Goal: Task Accomplishment & Management: Use online tool/utility

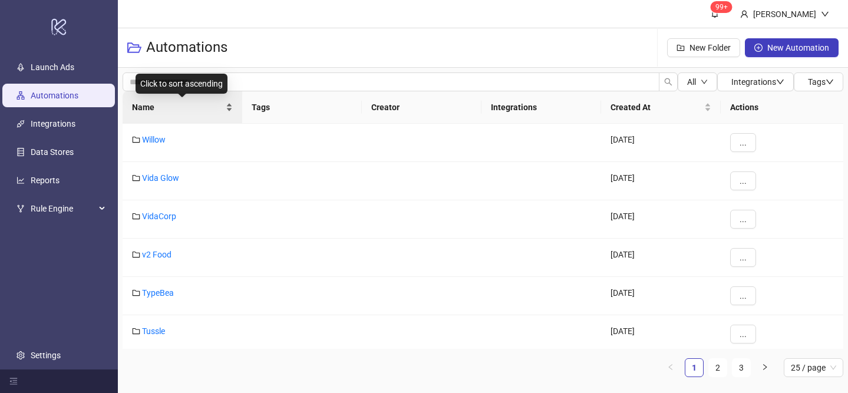
click at [229, 106] on div "Name" at bounding box center [182, 107] width 101 height 13
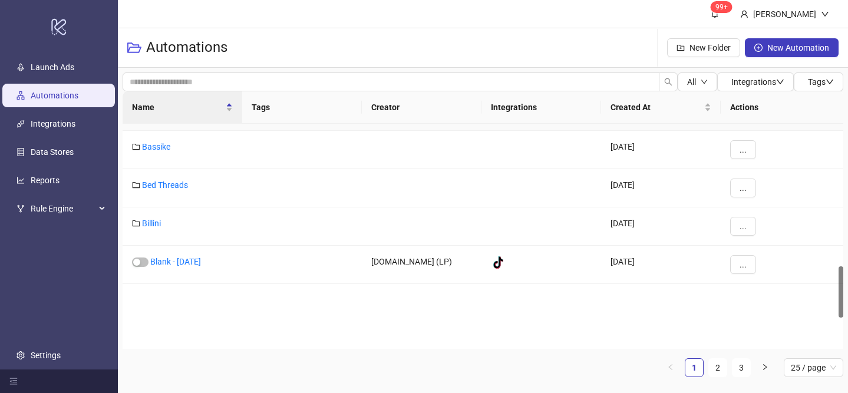
scroll to position [774, 0]
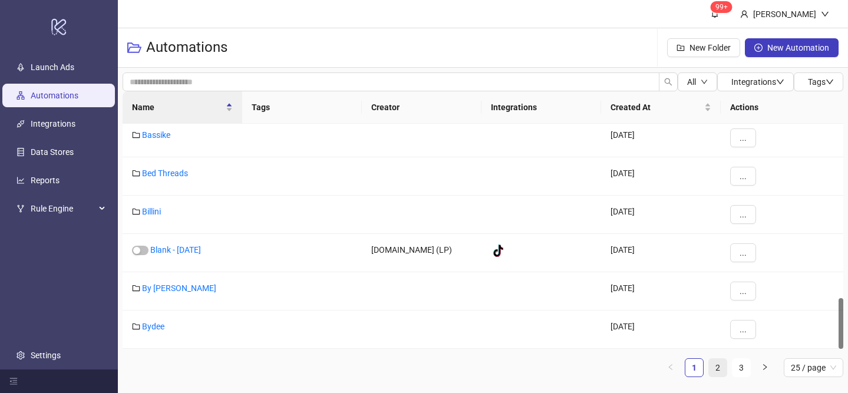
click at [719, 371] on link "2" at bounding box center [718, 368] width 18 height 18
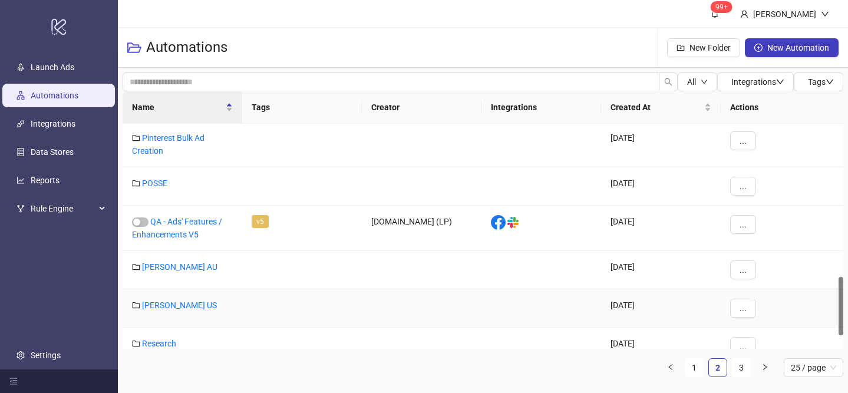
scroll to position [641, 0]
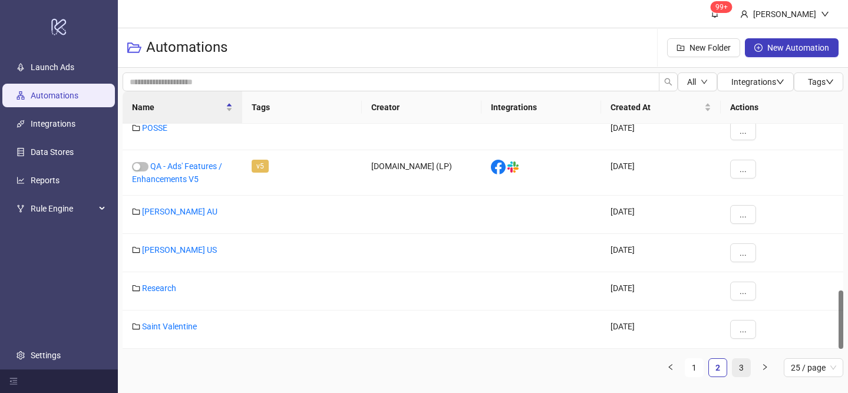
click at [737, 370] on link "3" at bounding box center [742, 368] width 18 height 18
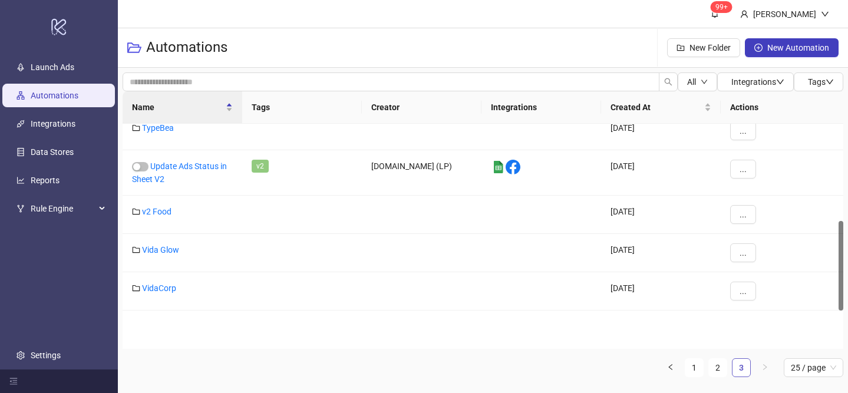
scroll to position [243, 0]
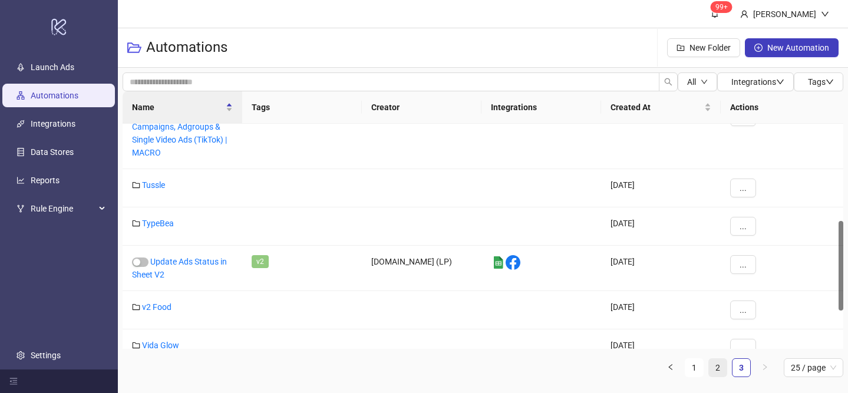
click at [720, 373] on link "2" at bounding box center [718, 368] width 18 height 18
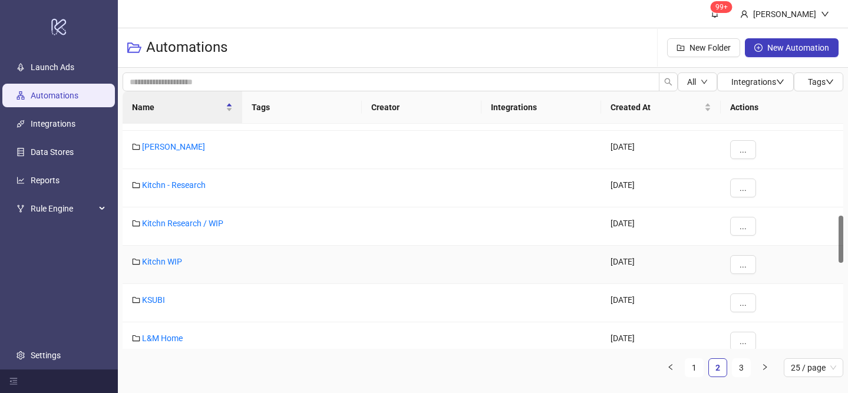
scroll to position [438, 0]
click at [697, 365] on link "1" at bounding box center [695, 368] width 18 height 18
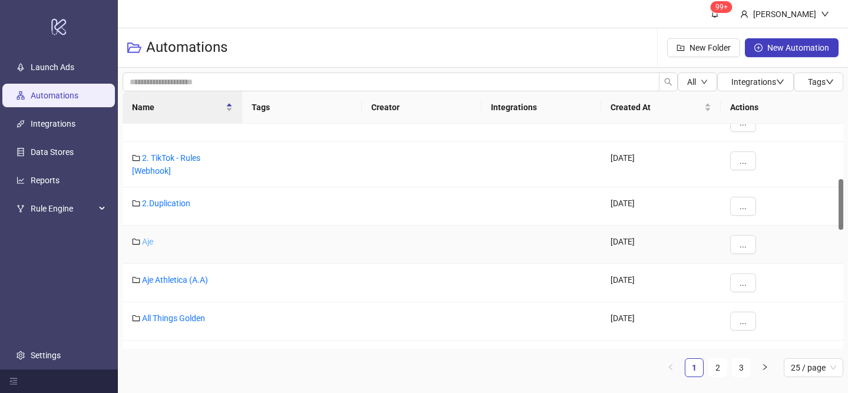
click at [148, 239] on link "Aje" at bounding box center [147, 241] width 11 height 9
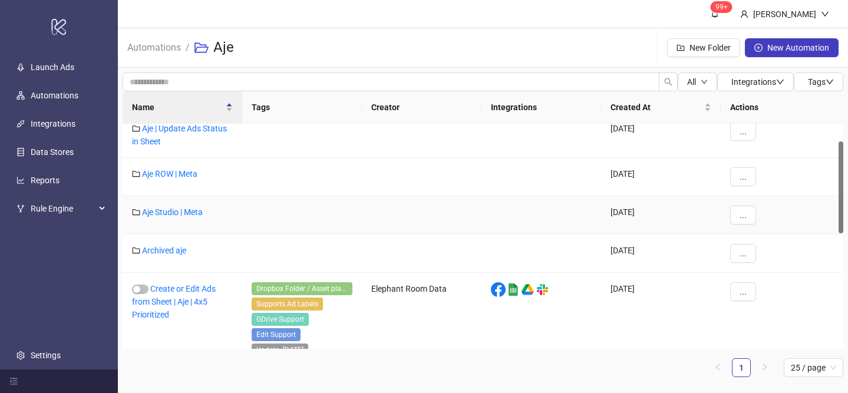
scroll to position [325, 0]
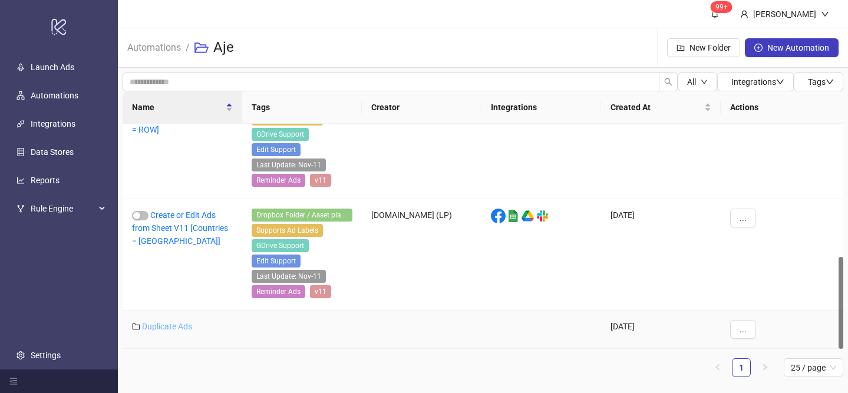
click at [186, 330] on link "Duplicate Ads" at bounding box center [167, 326] width 50 height 9
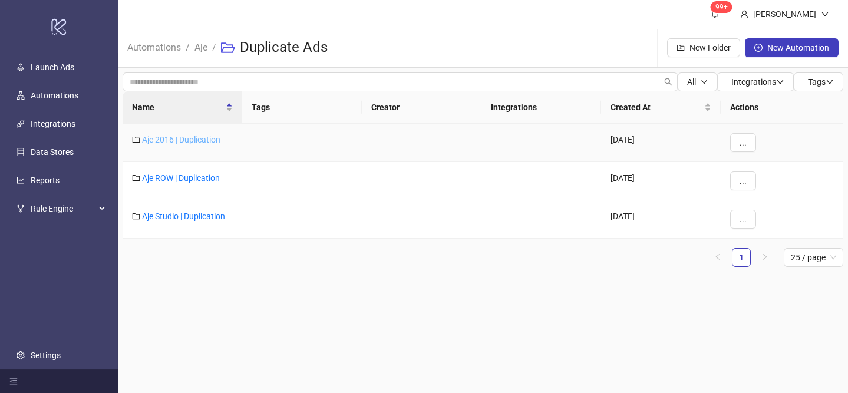
click at [181, 140] on link "Aje 2016 | Duplication" at bounding box center [181, 139] width 78 height 9
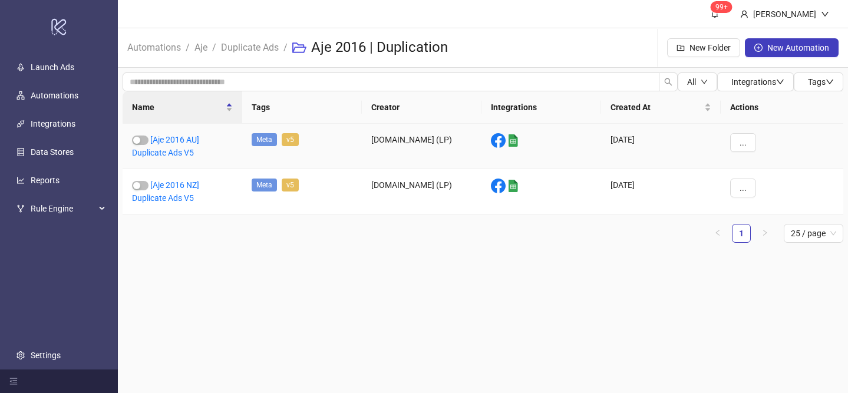
click at [181, 140] on link "[Aje 2016 AU] Duplicate Ads V5" at bounding box center [165, 146] width 67 height 22
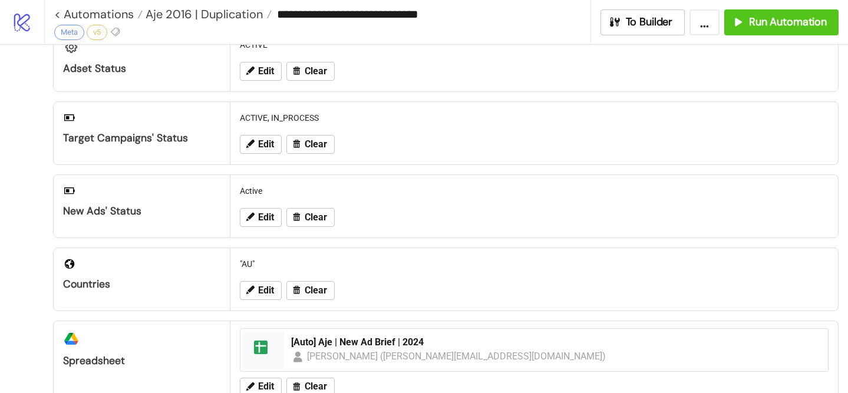
scroll to position [150, 0]
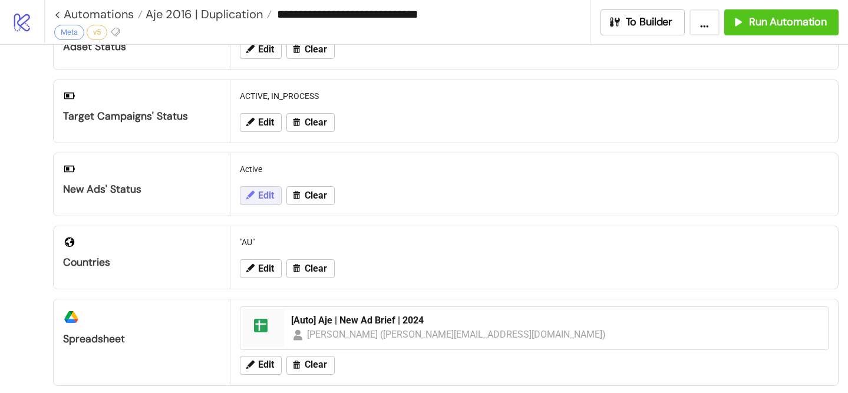
click at [261, 205] on button "Edit" at bounding box center [261, 195] width 42 height 19
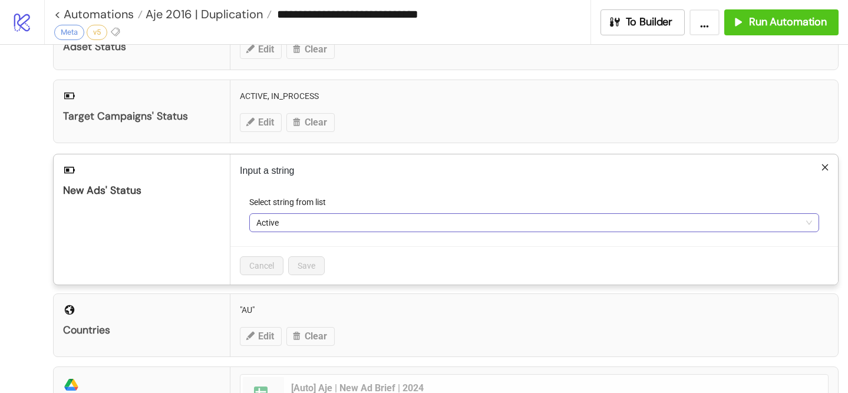
click at [271, 228] on span "Active" at bounding box center [534, 223] width 556 height 18
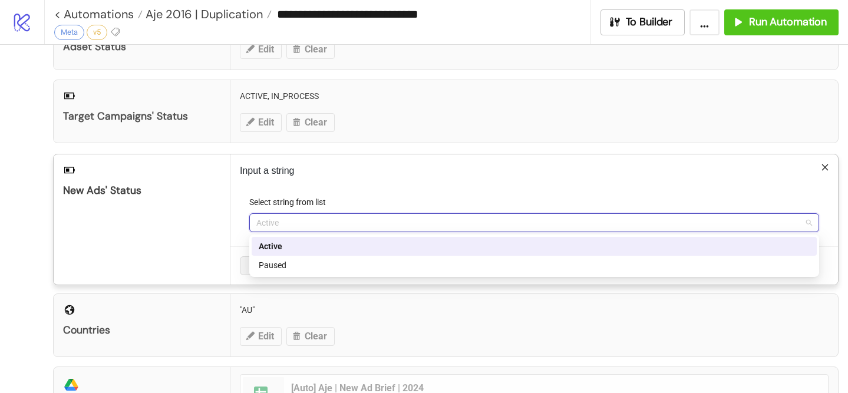
click at [321, 193] on div "Input a string Select string from list Active Cancel Save" at bounding box center [534, 219] width 608 height 130
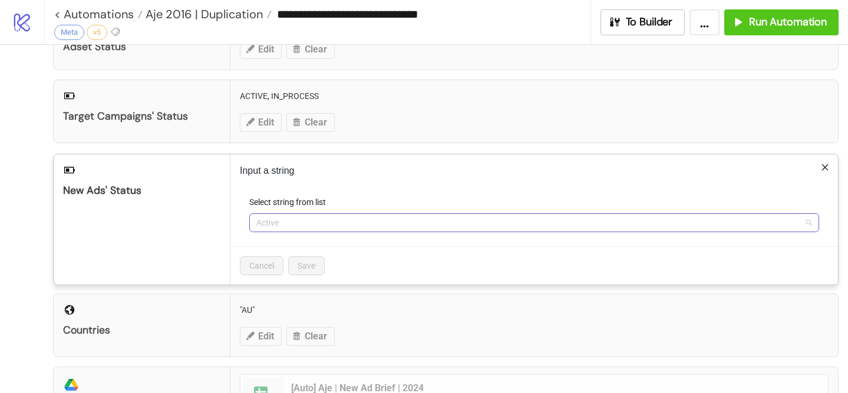
click at [317, 222] on span "Active" at bounding box center [534, 223] width 556 height 18
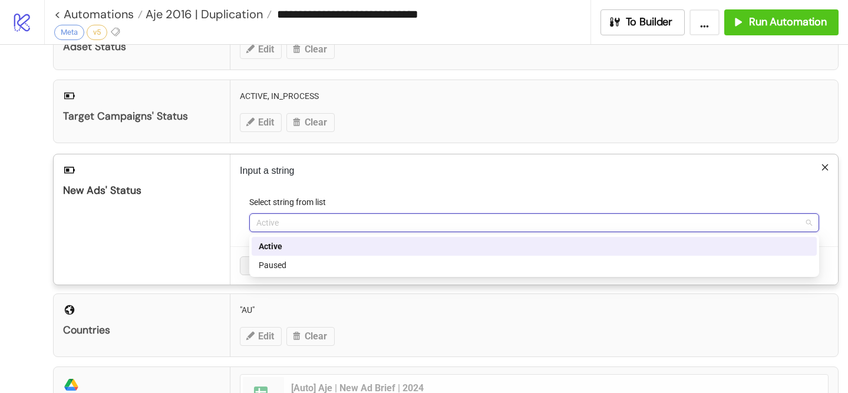
click at [311, 248] on div "Active" at bounding box center [534, 246] width 551 height 13
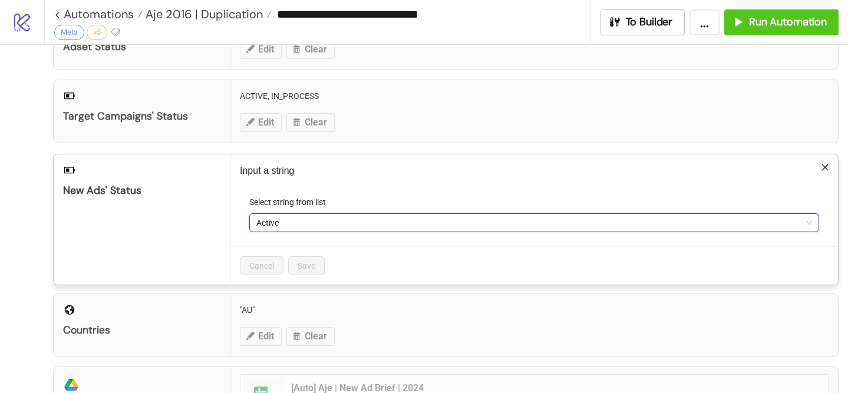
click at [733, 67] on div "Adset Status ACTIVE Edit Clear" at bounding box center [446, 38] width 786 height 64
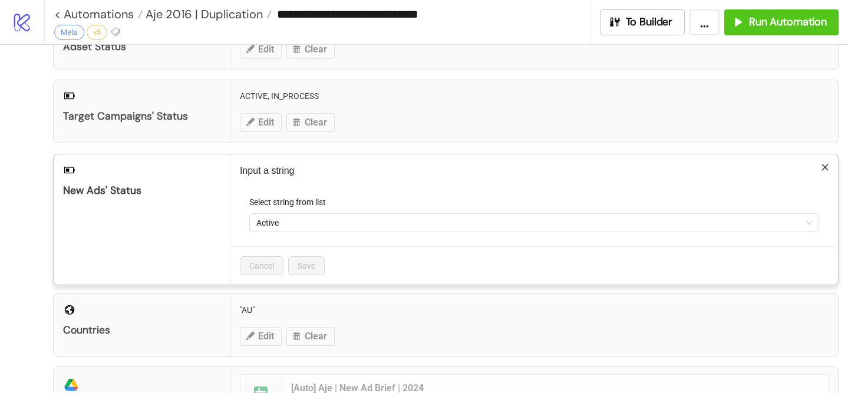
click at [733, 67] on div "**********" at bounding box center [424, 196] width 848 height 393
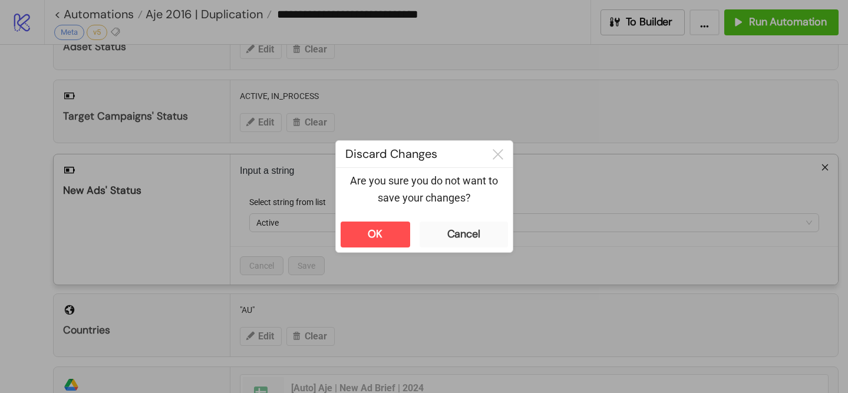
click at [410, 225] on div "OK Cancel" at bounding box center [424, 234] width 177 height 35
click at [397, 231] on button "OK" at bounding box center [376, 235] width 70 height 26
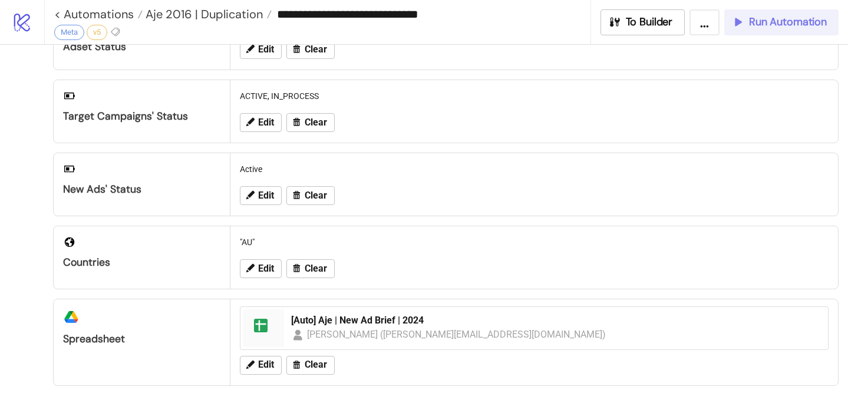
click at [769, 15] on span "Run Automation" at bounding box center [788, 22] width 78 height 14
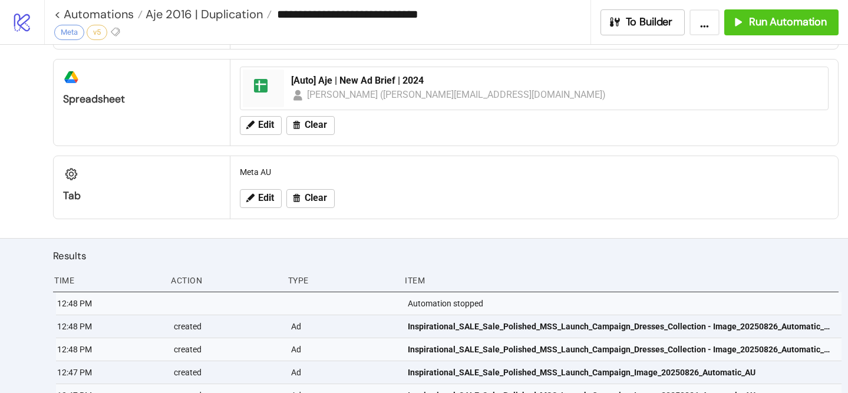
scroll to position [533, 0]
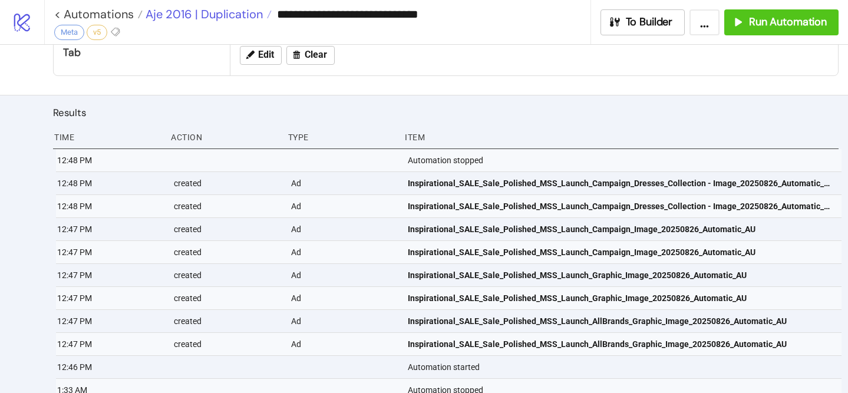
click at [237, 8] on span "Aje 2016 | Duplication" at bounding box center [203, 13] width 120 height 15
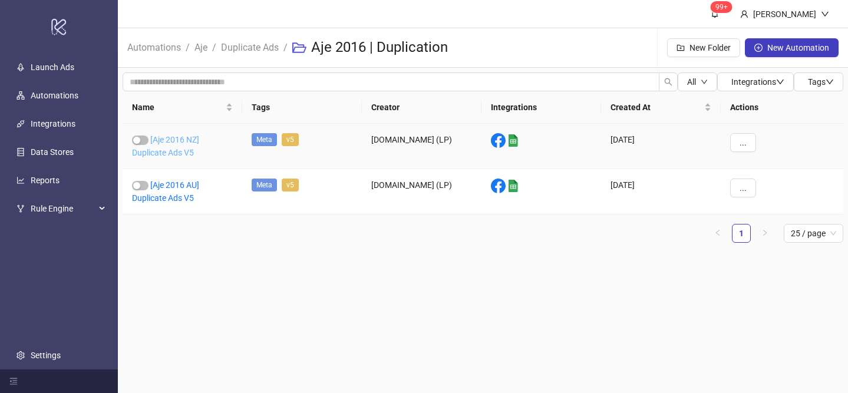
click at [189, 153] on link "[Aje 2016 NZ] Duplicate Ads V5" at bounding box center [165, 146] width 67 height 22
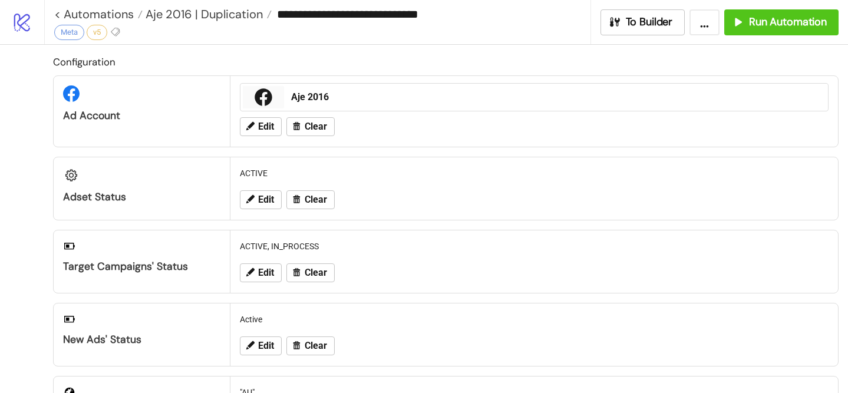
type input "**********"
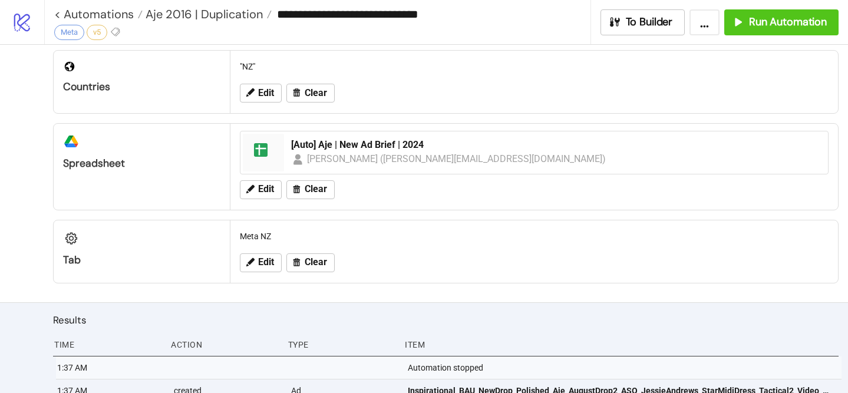
scroll to position [367, 0]
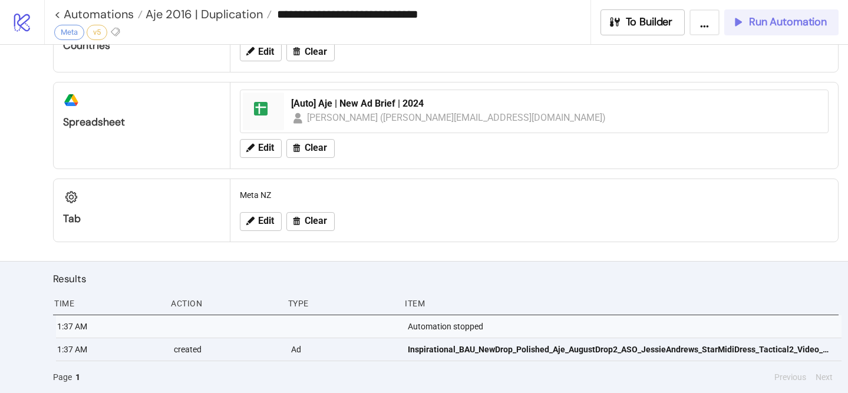
click at [750, 23] on span "Run Automation" at bounding box center [788, 22] width 78 height 14
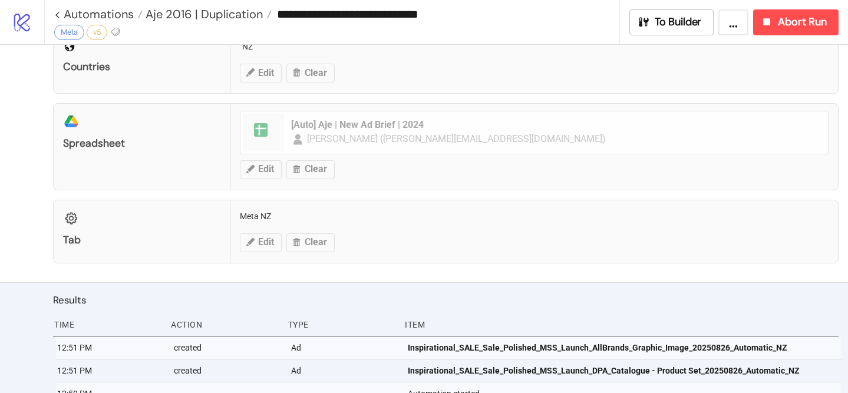
scroll to position [436, 0]
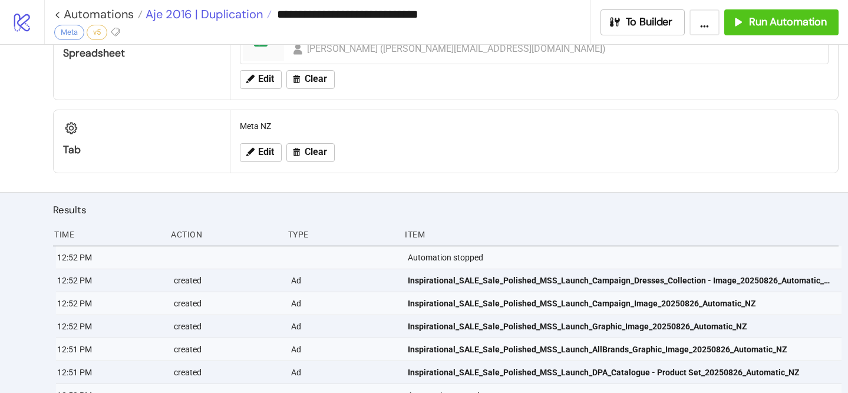
click at [206, 9] on span "Aje 2016 | Duplication" at bounding box center [203, 13] width 120 height 15
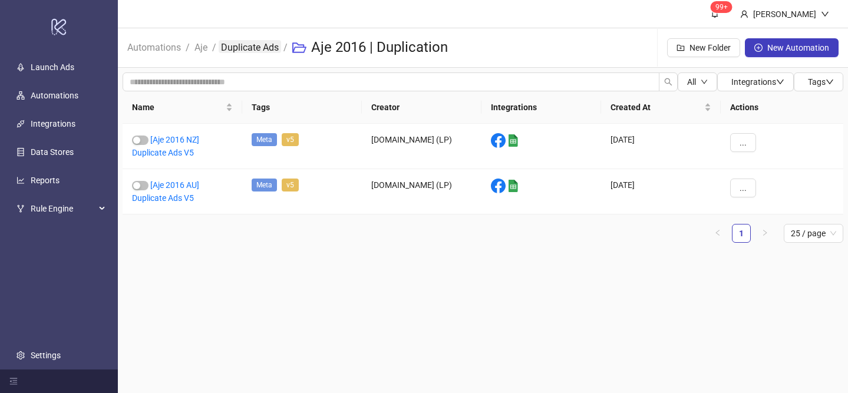
click at [225, 47] on link "Duplicate Ads" at bounding box center [250, 46] width 62 height 13
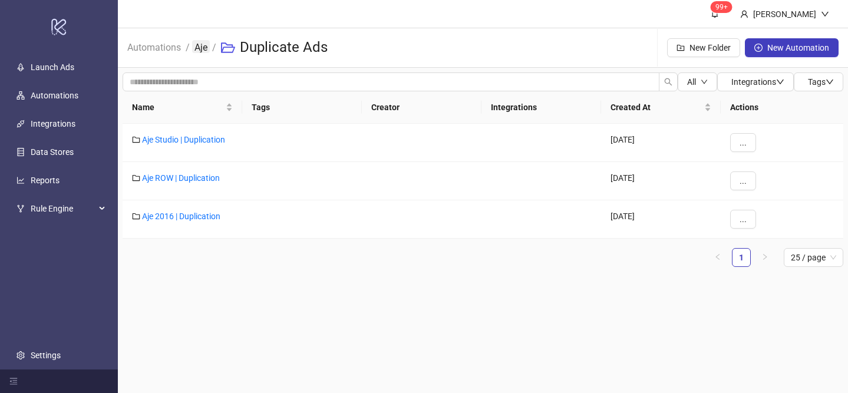
click at [201, 49] on link "Aje" at bounding box center [201, 46] width 18 height 13
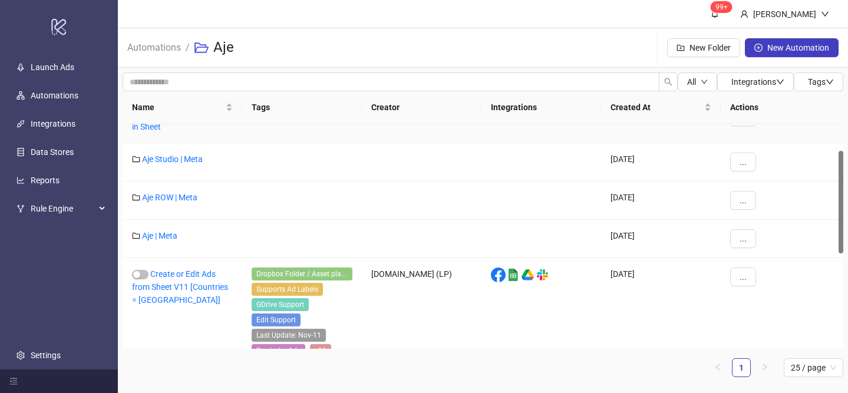
scroll to position [141, 0]
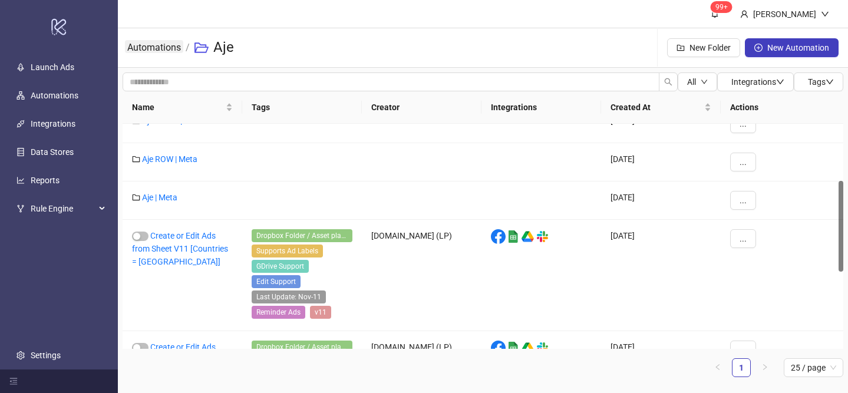
click at [173, 48] on link "Automations" at bounding box center [154, 46] width 58 height 13
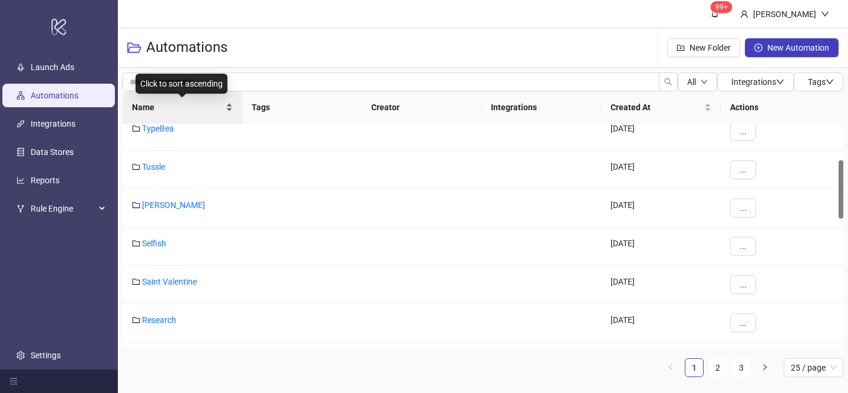
click at [230, 103] on div "Name" at bounding box center [182, 107] width 101 height 13
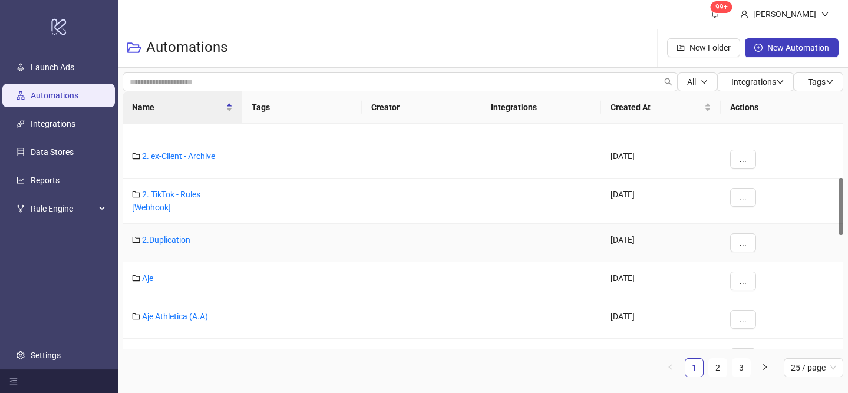
scroll to position [215, 0]
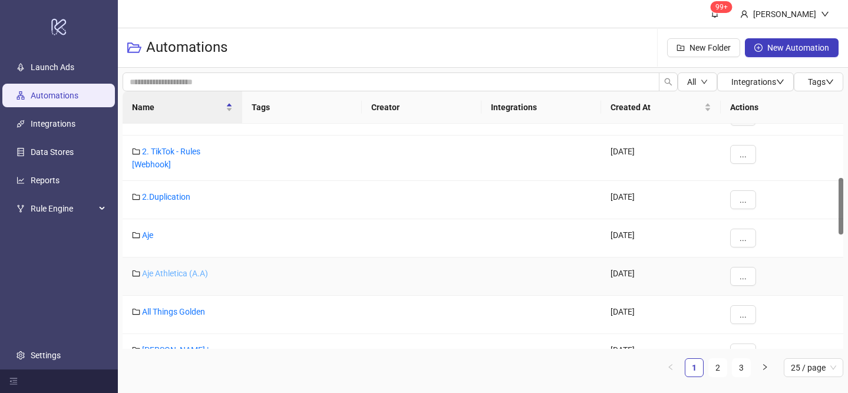
click at [189, 272] on link "Aje Athletica (A.A)" at bounding box center [175, 273] width 66 height 9
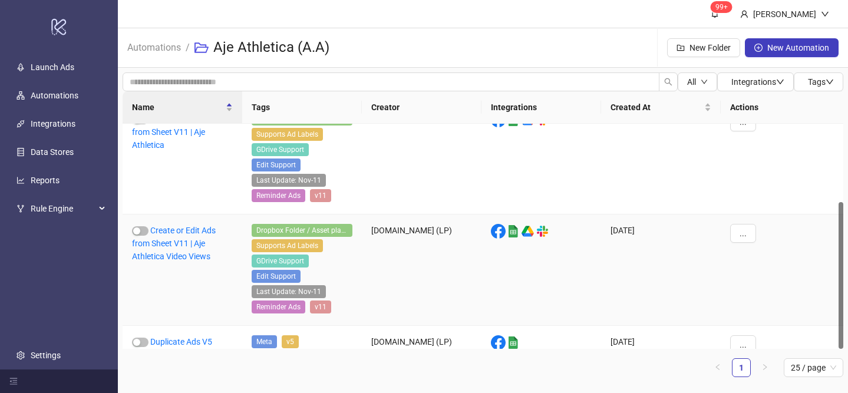
scroll to position [120, 0]
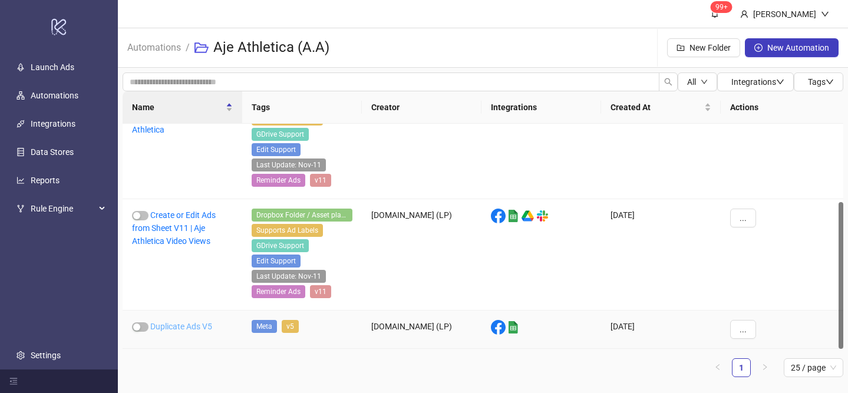
click at [200, 327] on link "Duplicate Ads V5" at bounding box center [181, 326] width 62 height 9
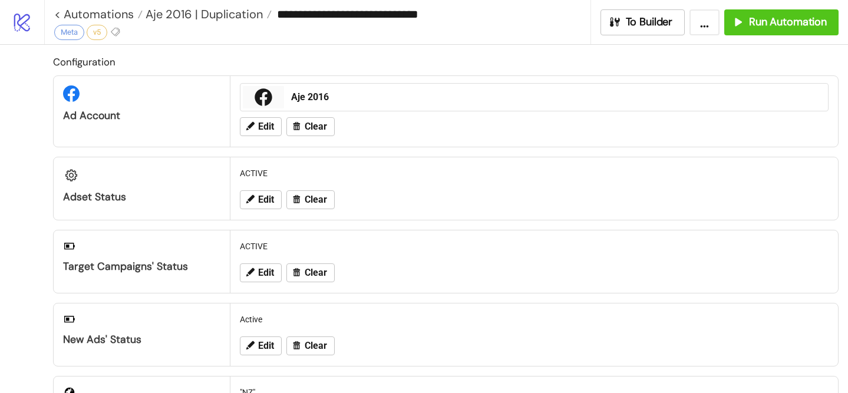
type input "**********"
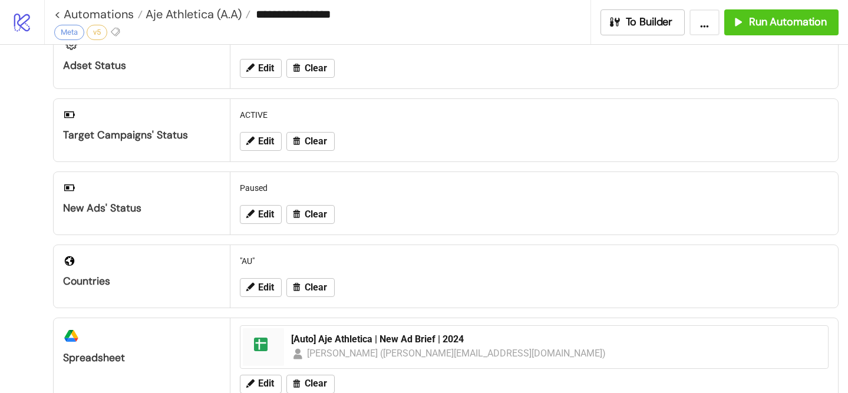
scroll to position [147, 0]
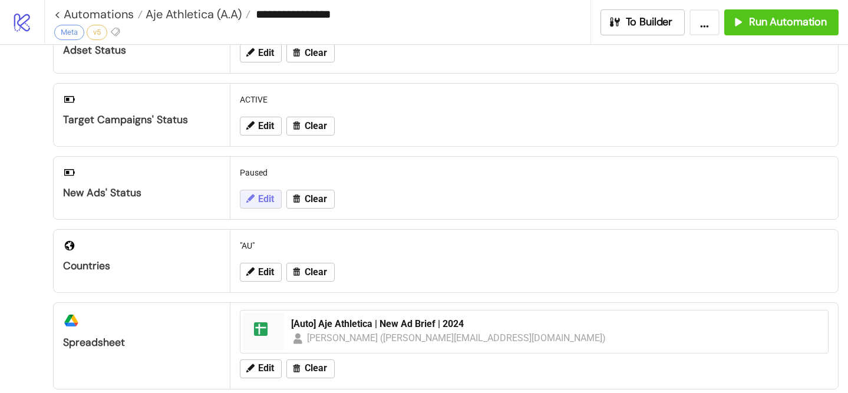
click at [255, 201] on icon at bounding box center [250, 198] width 11 height 11
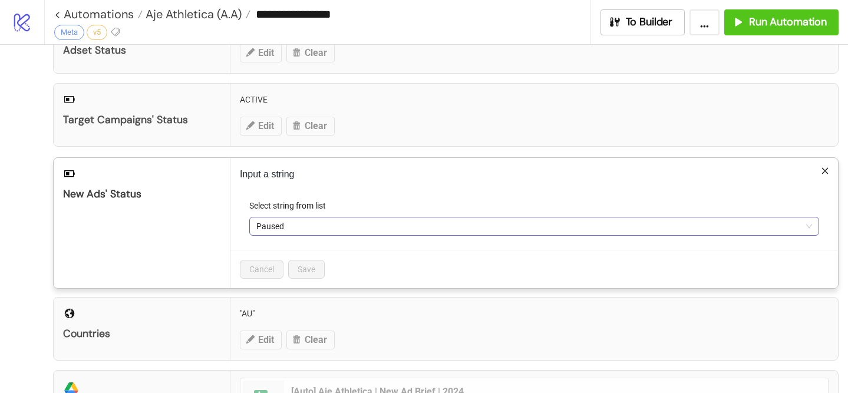
click at [259, 228] on span "Paused" at bounding box center [534, 227] width 556 height 18
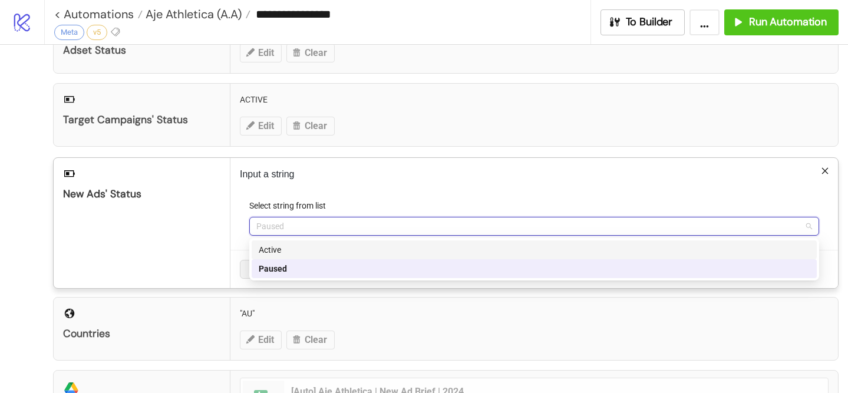
click at [272, 252] on div "Active" at bounding box center [534, 249] width 551 height 13
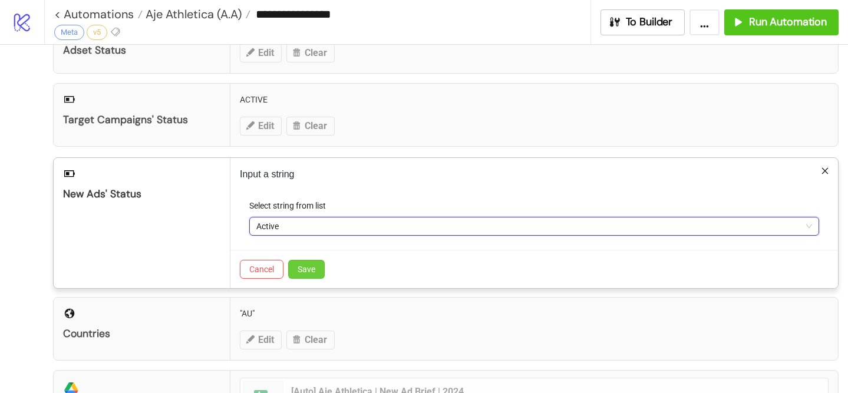
click at [292, 263] on button "Save" at bounding box center [306, 269] width 37 height 19
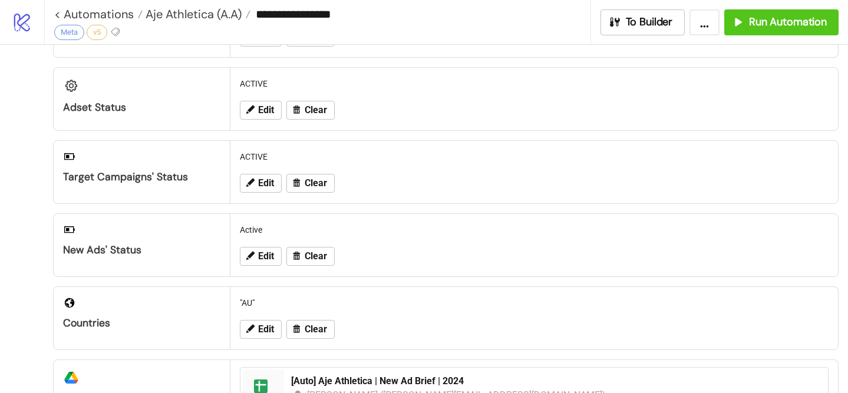
scroll to position [0, 0]
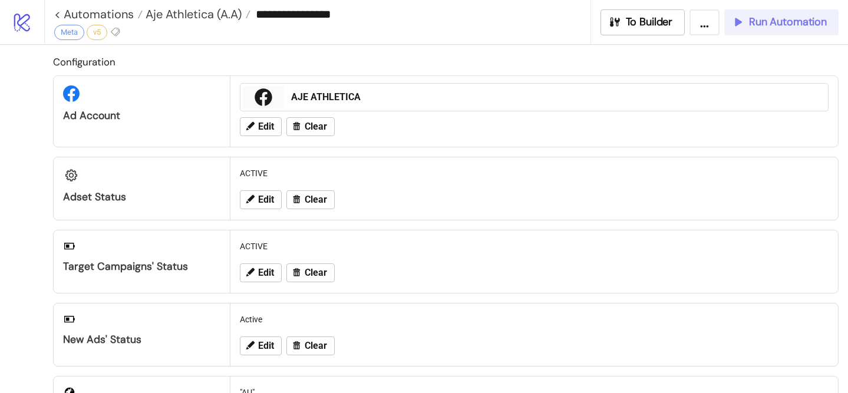
click at [762, 15] on button "Run Automation" at bounding box center [781, 22] width 114 height 26
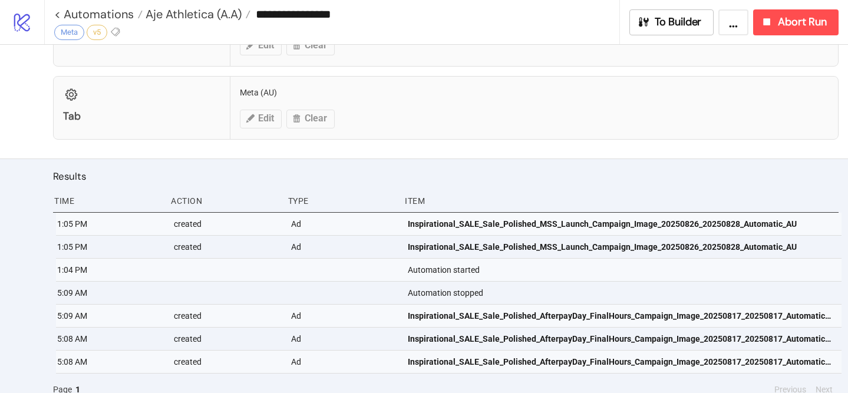
scroll to position [482, 0]
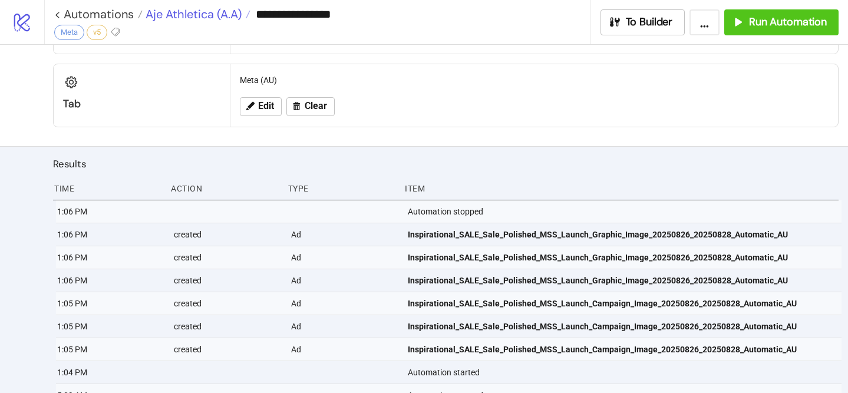
click at [185, 14] on span "Aje Athletica (A.A)" at bounding box center [192, 13] width 99 height 15
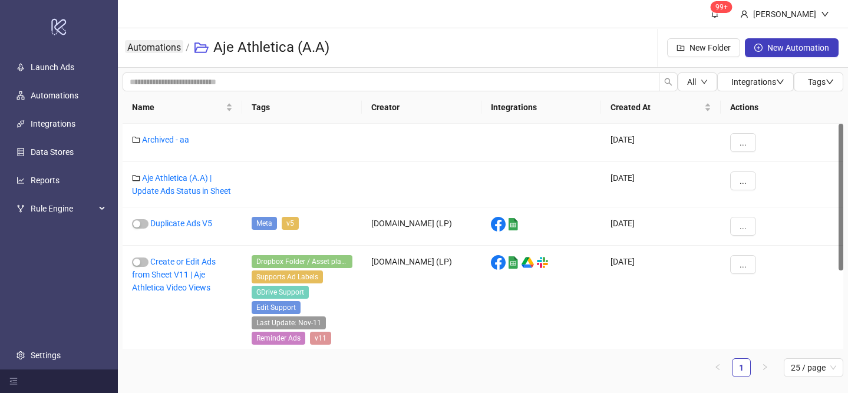
click at [167, 42] on link "Automations" at bounding box center [154, 46] width 58 height 13
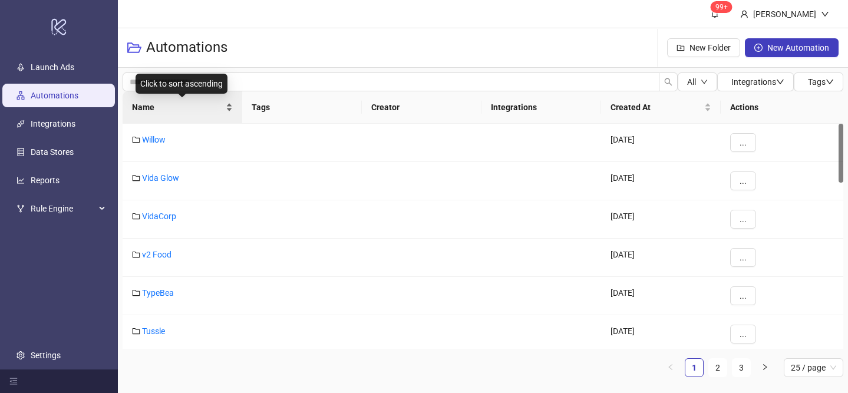
click at [229, 101] on div "Name" at bounding box center [182, 107] width 101 height 13
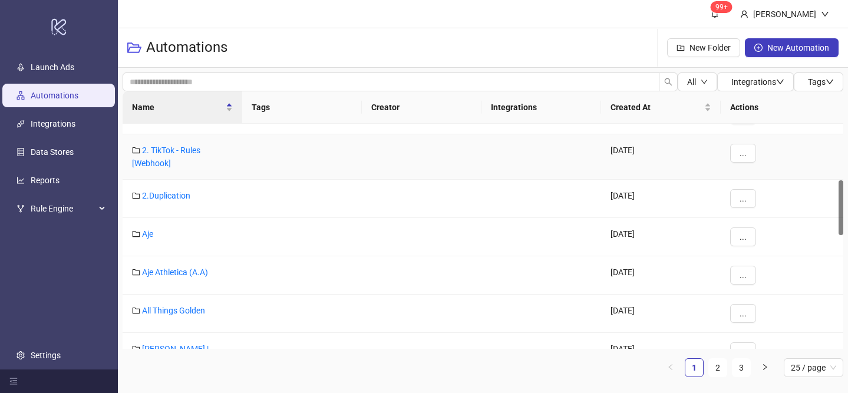
scroll to position [253, 0]
click at [147, 228] on div "Aje" at bounding box center [183, 237] width 120 height 38
click at [147, 229] on link "Aje" at bounding box center [147, 233] width 11 height 9
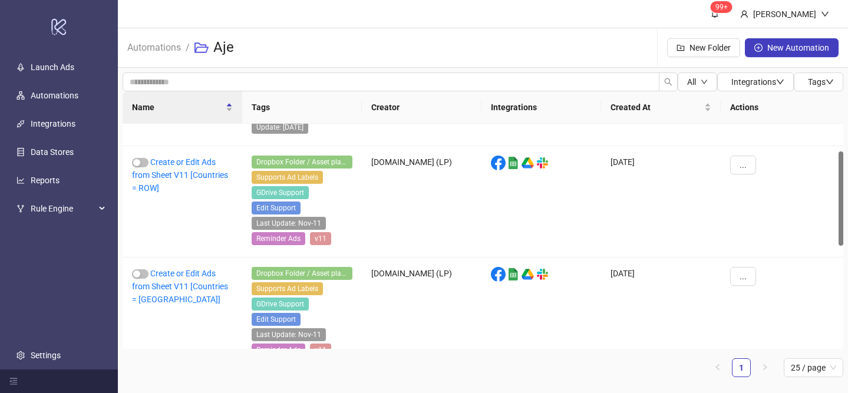
scroll to position [67, 0]
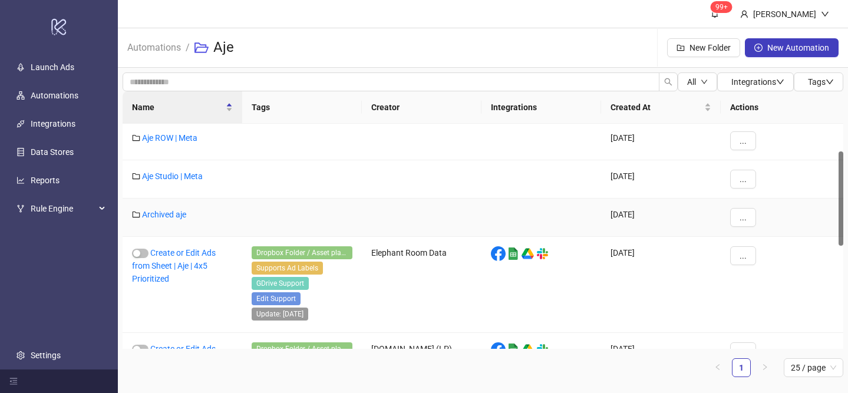
click at [147, 229] on div "Archived aje" at bounding box center [183, 218] width 120 height 38
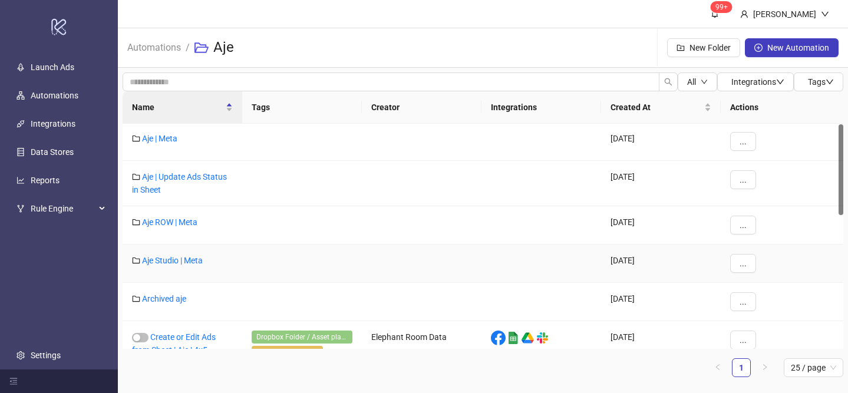
scroll to position [0, 0]
click at [173, 224] on link "Aje ROW | Meta" at bounding box center [169, 223] width 55 height 9
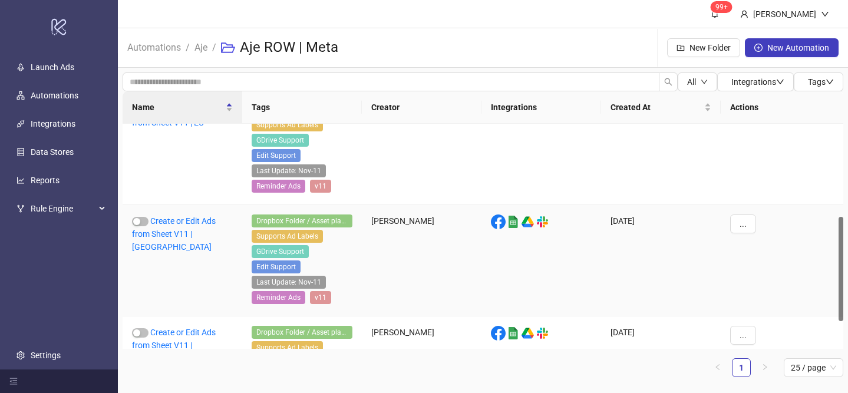
scroll to position [215, 0]
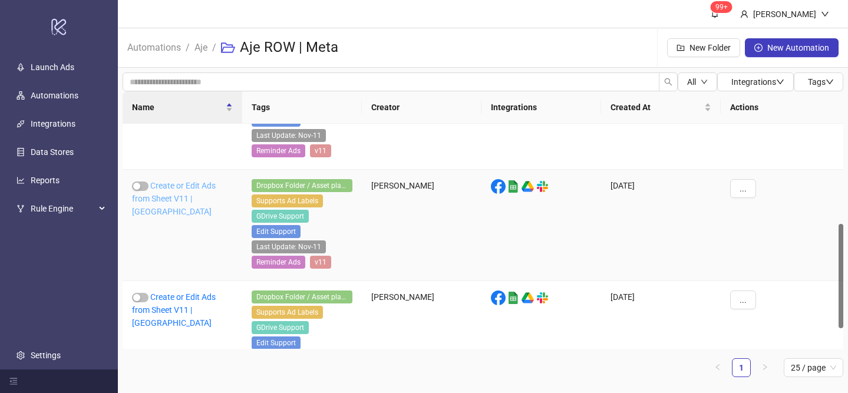
click at [175, 195] on link "Create or Edit Ads from Sheet V11 | [GEOGRAPHIC_DATA]" at bounding box center [174, 198] width 84 height 35
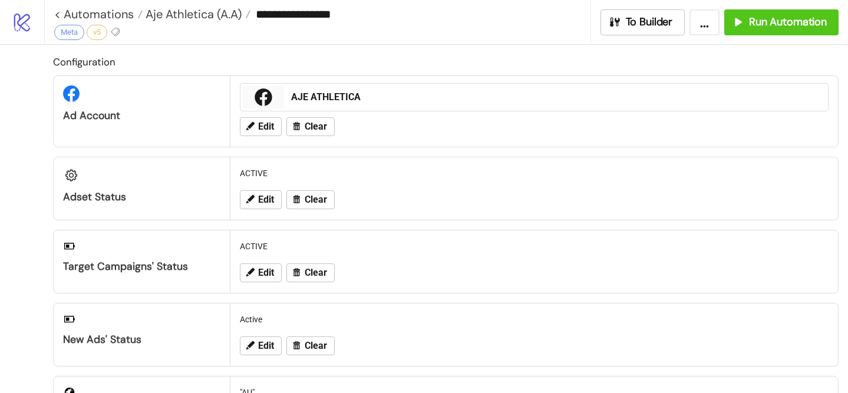
type input "**********"
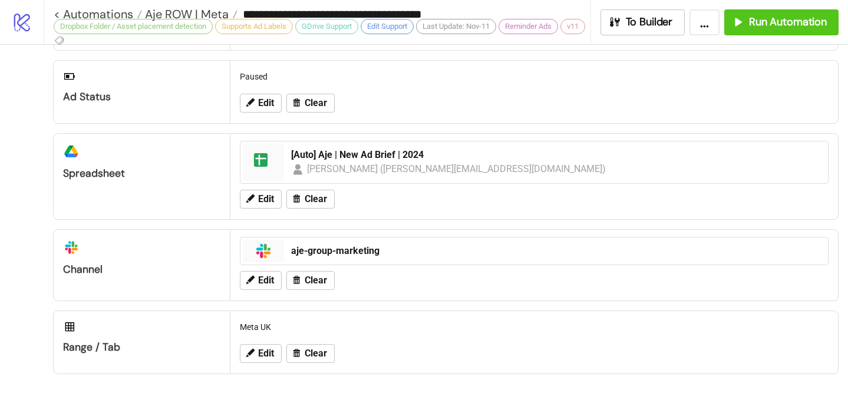
scroll to position [606, 0]
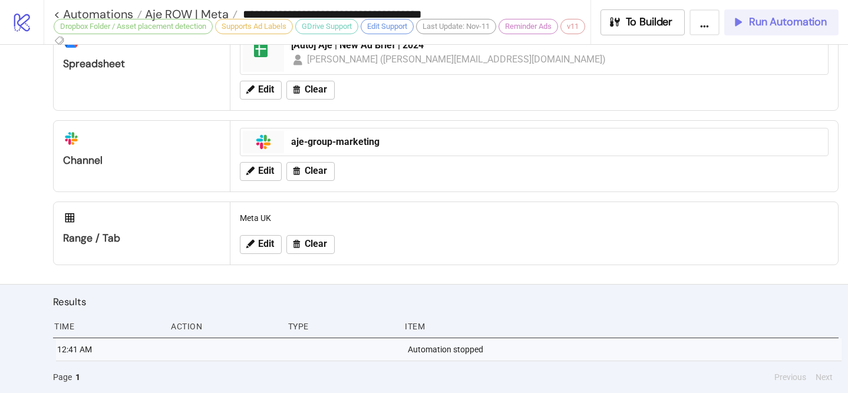
click at [806, 22] on span "Run Automation" at bounding box center [788, 22] width 78 height 14
